Goal: Find specific page/section

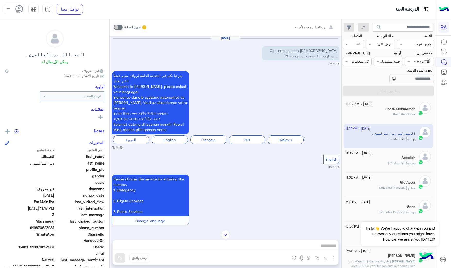
scroll to position [143, 0]
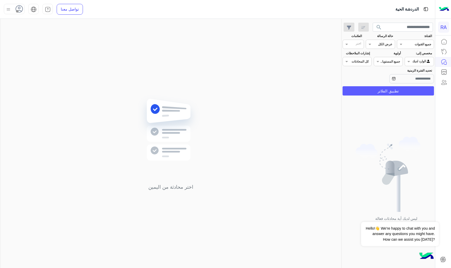
click at [413, 89] on button "تطبيق الفلاتر" at bounding box center [387, 90] width 91 height 9
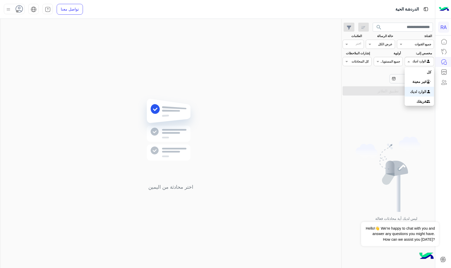
click at [422, 63] on input "text" at bounding box center [425, 61] width 12 height 5
click at [419, 83] on b "غير معينة" at bounding box center [419, 81] width 14 height 4
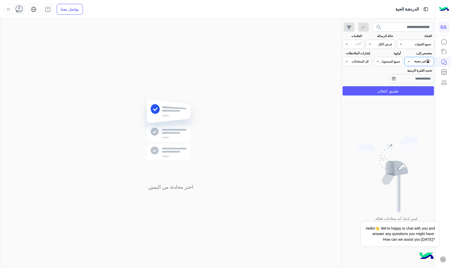
click at [416, 90] on button "تطبيق الفلاتر" at bounding box center [387, 90] width 91 height 9
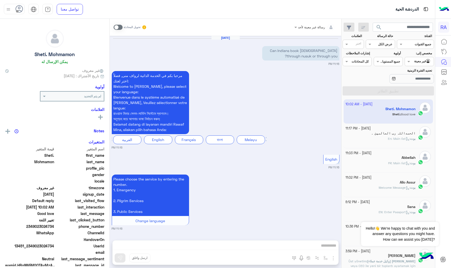
scroll to position [1752, 0]
